Goal: Information Seeking & Learning: Check status

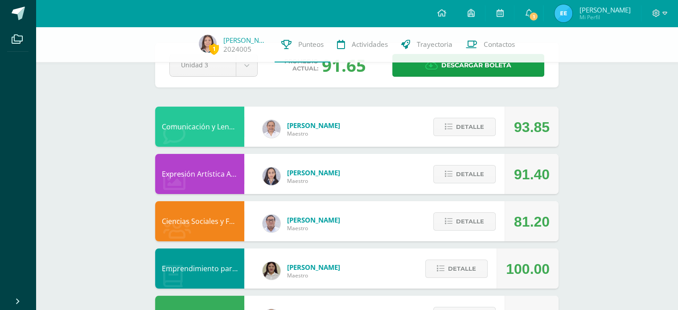
scroll to position [49, 0]
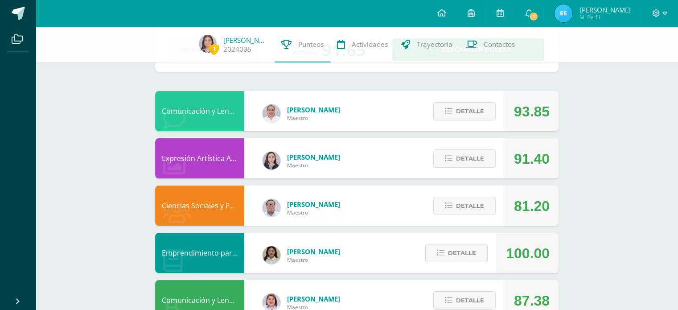
click at [497, 147] on div "Detalle" at bounding box center [462, 158] width 85 height 40
click at [485, 157] on button "Detalle" at bounding box center [464, 158] width 62 height 18
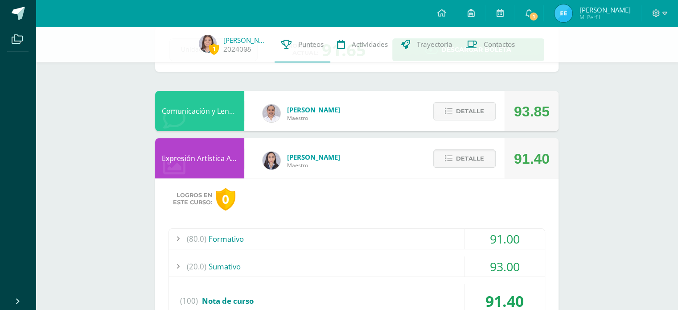
click at [509, 265] on div "93.00" at bounding box center [505, 266] width 80 height 20
click at [486, 156] on button "Detalle" at bounding box center [464, 158] width 62 height 18
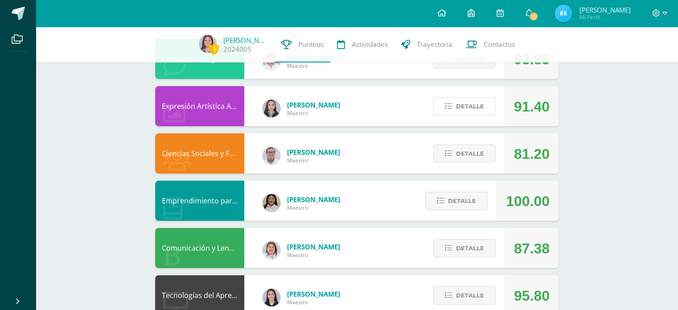
scroll to position [95, 0]
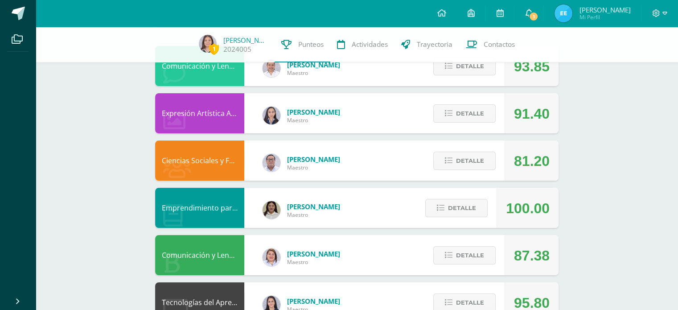
click at [539, 16] on span "1" at bounding box center [534, 17] width 10 height 10
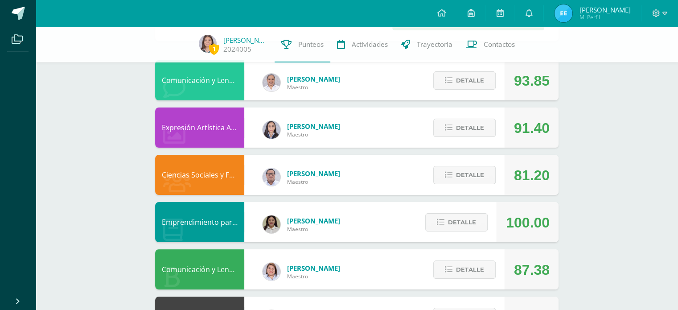
scroll to position [76, 0]
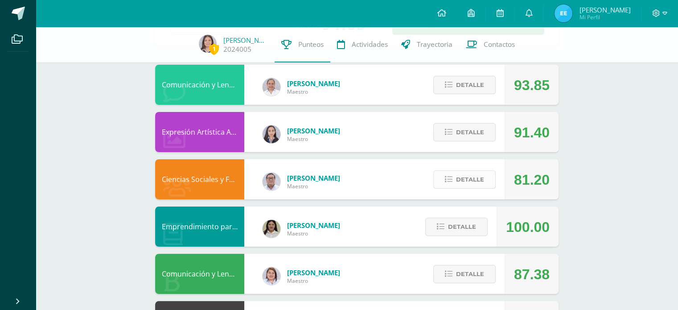
click at [463, 177] on span "Detalle" at bounding box center [470, 179] width 28 height 16
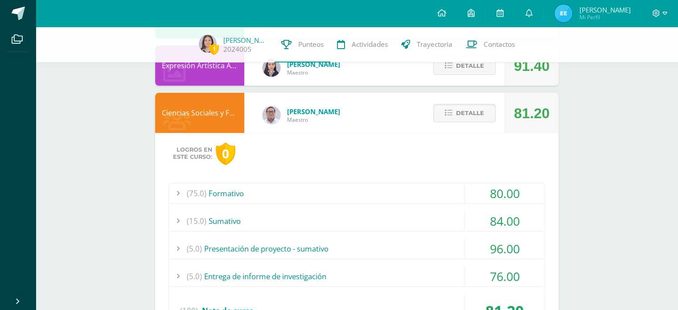
scroll to position [136, 0]
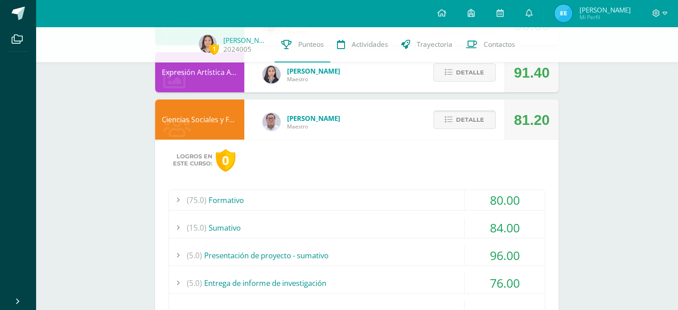
click at [472, 115] on span "Detalle" at bounding box center [470, 119] width 28 height 16
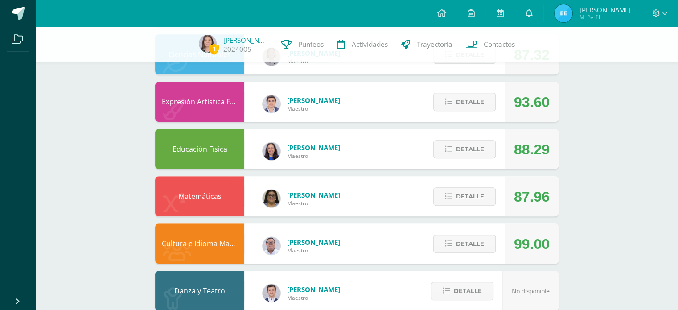
scroll to position [550, 0]
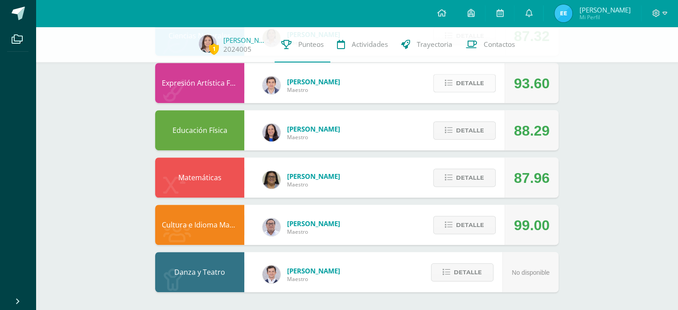
click at [441, 88] on button "Detalle" at bounding box center [464, 83] width 62 height 18
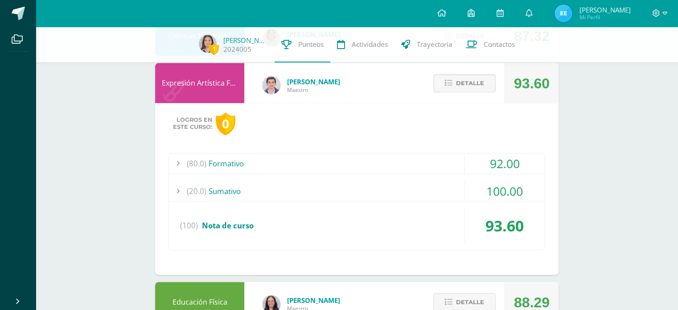
click at [442, 158] on div "(80.0) Formativo" at bounding box center [357, 163] width 376 height 20
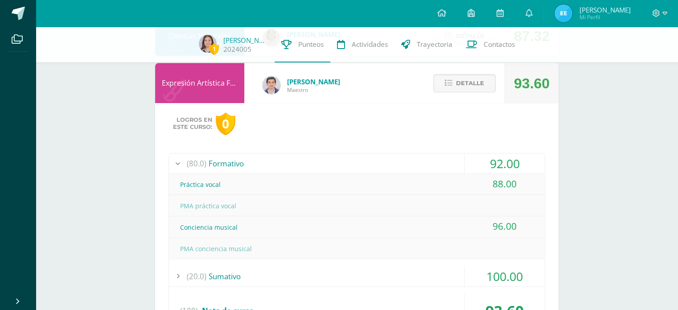
click at [442, 158] on div "(80.0) Formativo" at bounding box center [357, 163] width 376 height 20
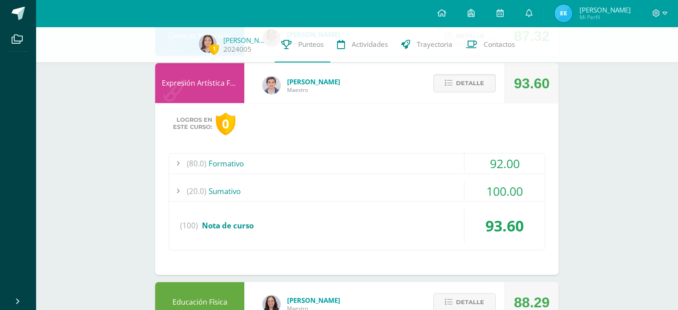
click at [459, 183] on div "(20.0) [GEOGRAPHIC_DATA]" at bounding box center [357, 191] width 376 height 20
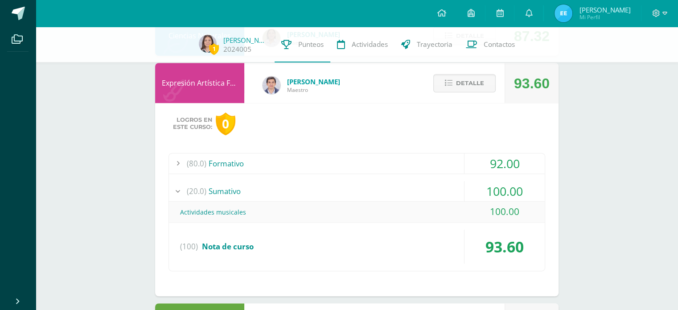
click at [461, 185] on div "(20.0) [GEOGRAPHIC_DATA]" at bounding box center [357, 191] width 376 height 20
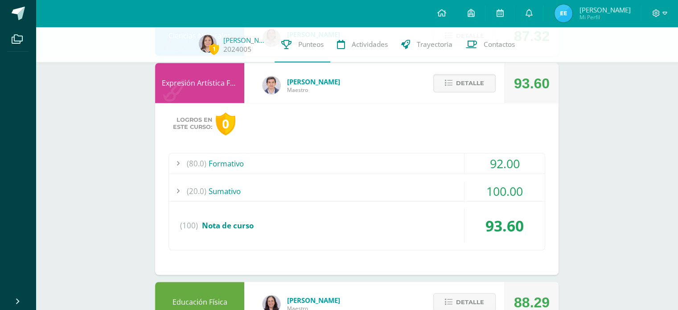
click at [446, 74] on div "Detalle" at bounding box center [462, 83] width 85 height 40
click at [452, 84] on icon at bounding box center [449, 83] width 8 height 8
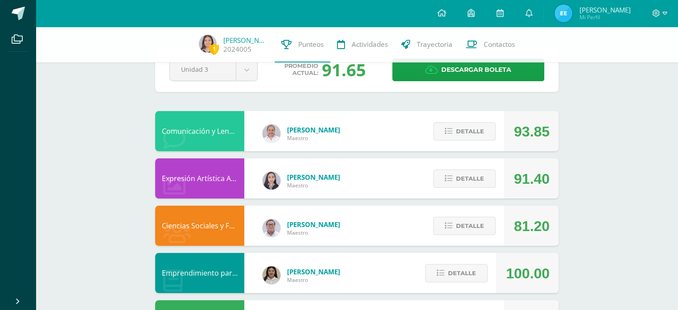
scroll to position [27, 0]
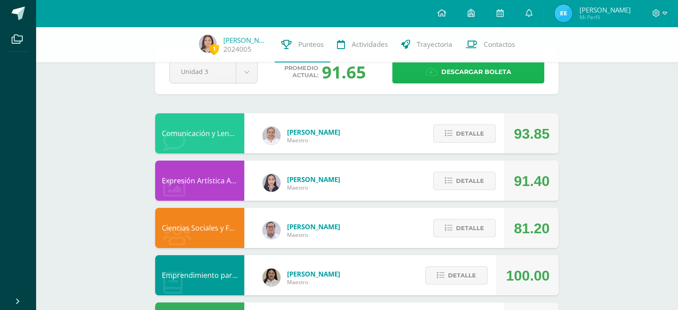
click at [470, 69] on span "Descargar boleta" at bounding box center [476, 72] width 70 height 22
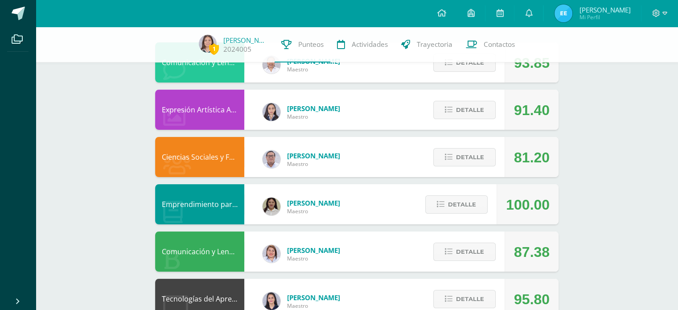
scroll to position [109, 0]
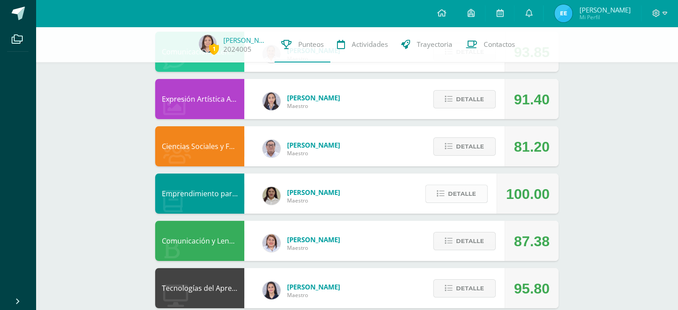
click at [477, 200] on button "Detalle" at bounding box center [456, 194] width 62 height 18
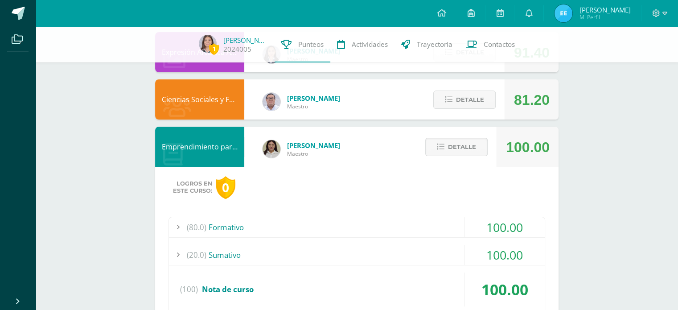
click at [518, 226] on div "100.00" at bounding box center [505, 227] width 80 height 20
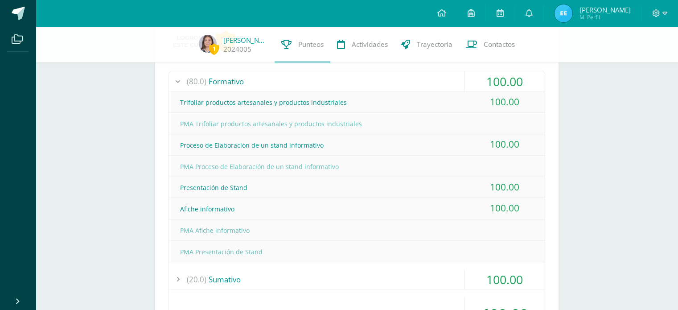
scroll to position [306, 0]
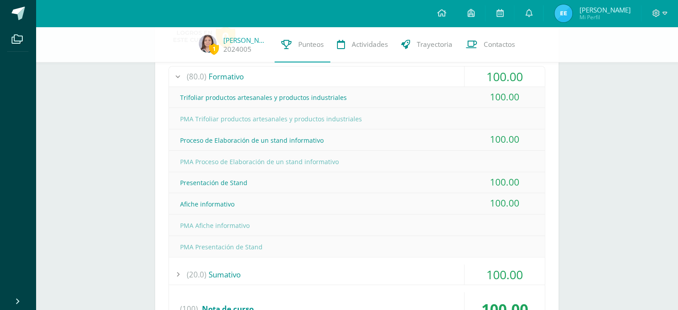
click at [499, 282] on div "100.00" at bounding box center [505, 274] width 80 height 20
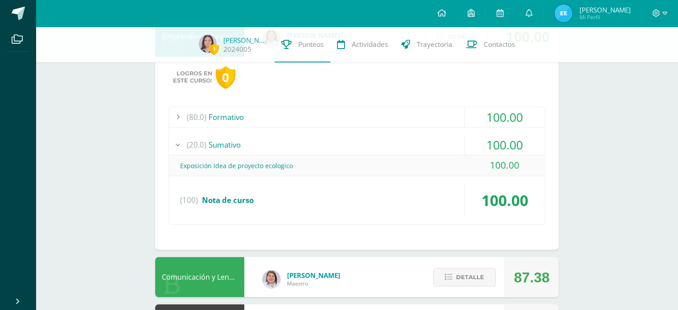
scroll to position [264, 0]
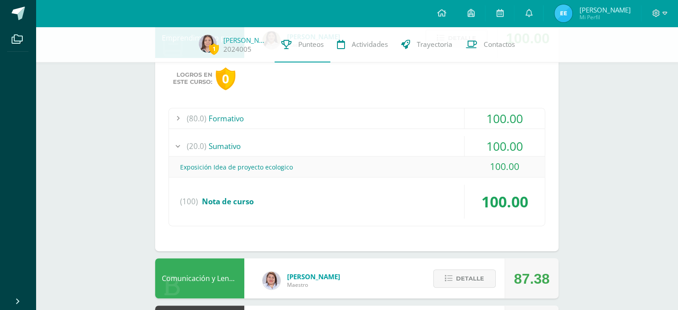
click at [519, 121] on div "100.00" at bounding box center [505, 118] width 80 height 20
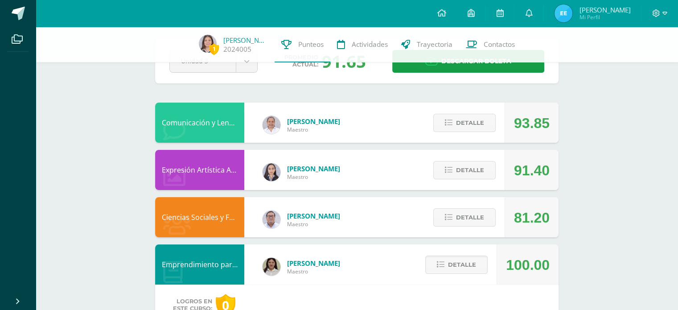
scroll to position [0, 0]
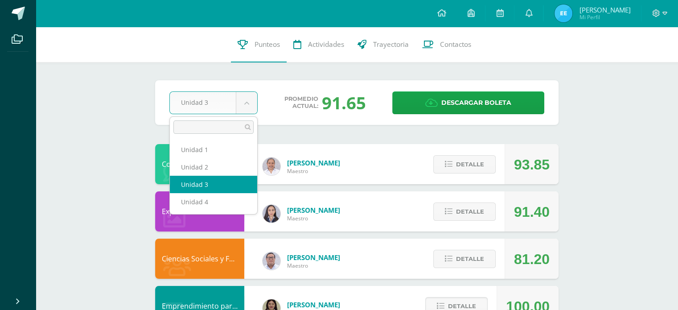
select select "Unidad 4"
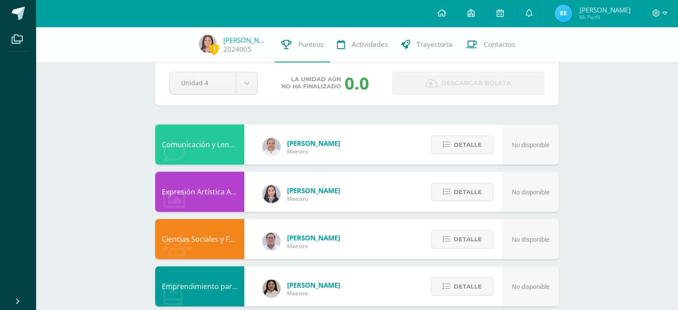
drag, startPoint x: 684, startPoint y: 98, endPoint x: 684, endPoint y: 104, distance: 6.3
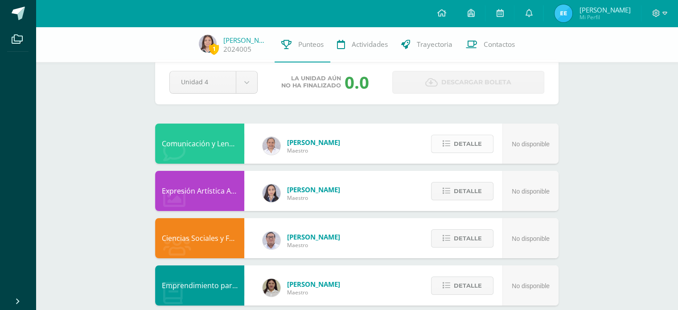
click at [468, 148] on span "Detalle" at bounding box center [468, 144] width 28 height 16
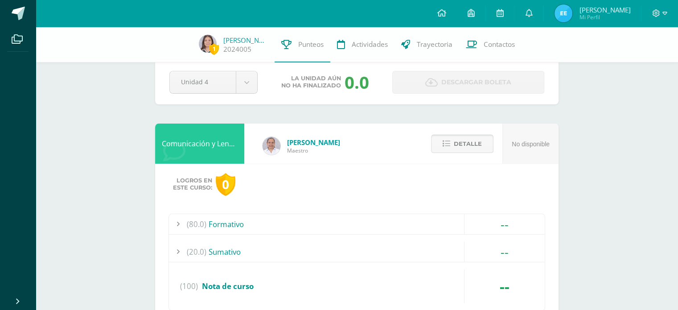
click at [467, 148] on span "Detalle" at bounding box center [468, 144] width 28 height 16
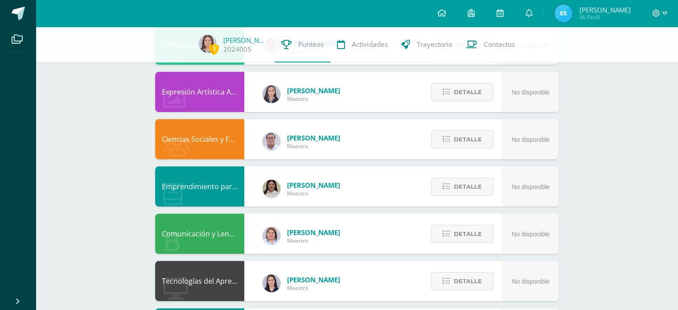
scroll to position [0, 0]
